Goal: Task Accomplishment & Management: Manage account settings

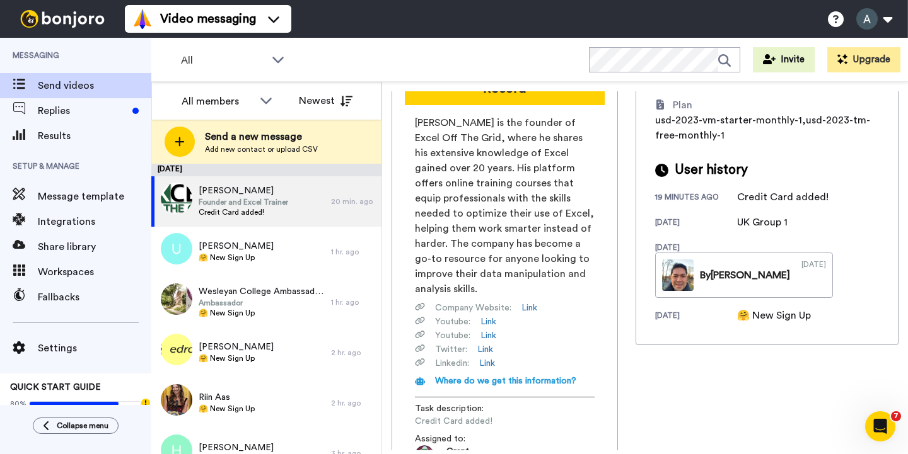
scroll to position [117, 0]
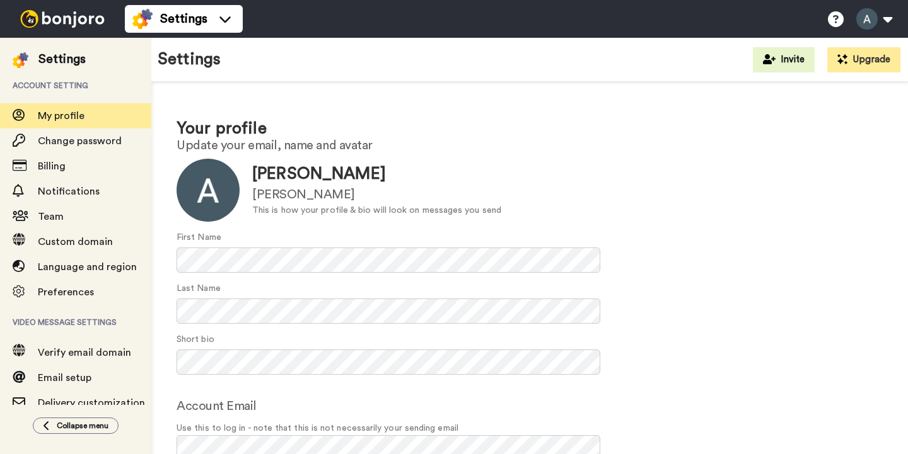
scroll to position [122, 0]
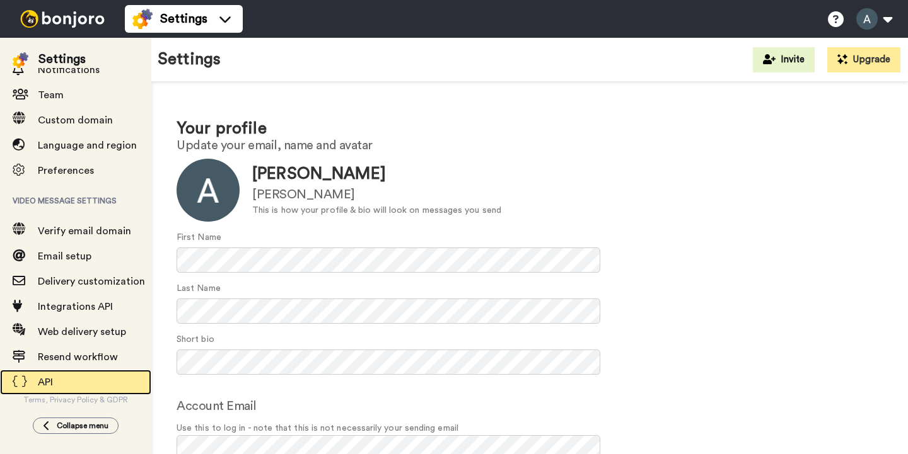
click at [64, 376] on span "API" at bounding box center [94, 382] width 113 height 15
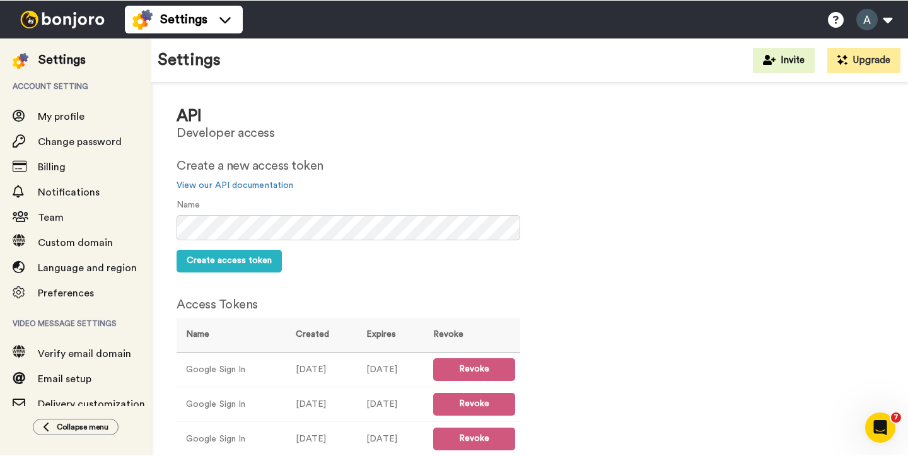
scroll to position [249, 0]
